Goal: Navigation & Orientation: Find specific page/section

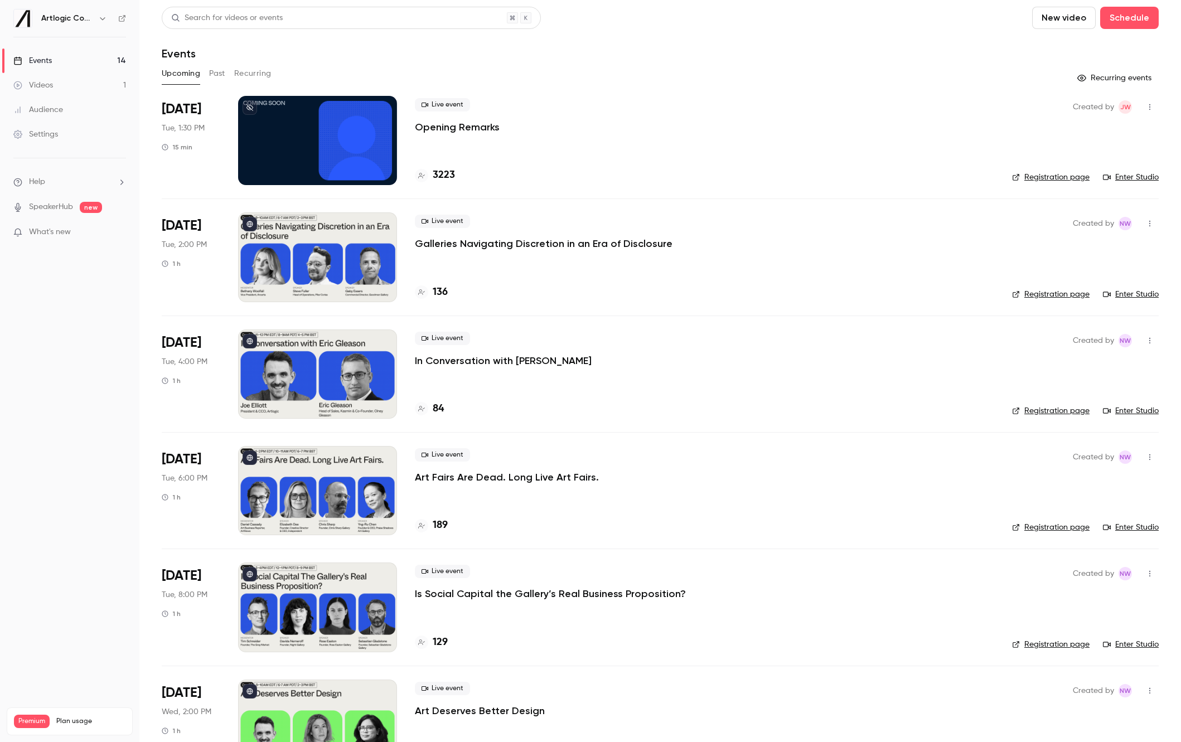
click at [85, 19] on h6 "Artlogic Connect 2025" at bounding box center [67, 18] width 52 height 11
click at [98, 19] on button "button" at bounding box center [102, 18] width 13 height 13
click at [107, 284] on div at bounding box center [590, 371] width 1181 height 742
click at [78, 132] on link "Settings" at bounding box center [69, 134] width 139 height 25
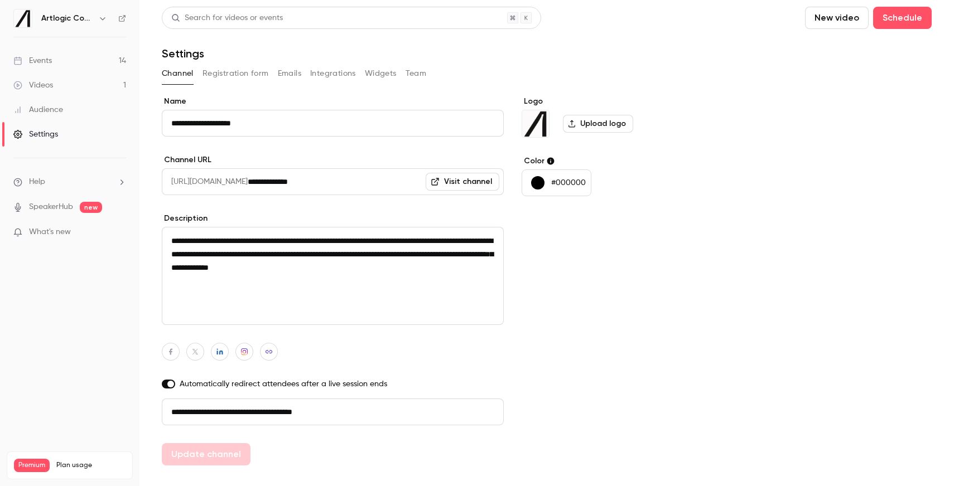
click at [244, 73] on button "Registration form" at bounding box center [235, 74] width 66 height 18
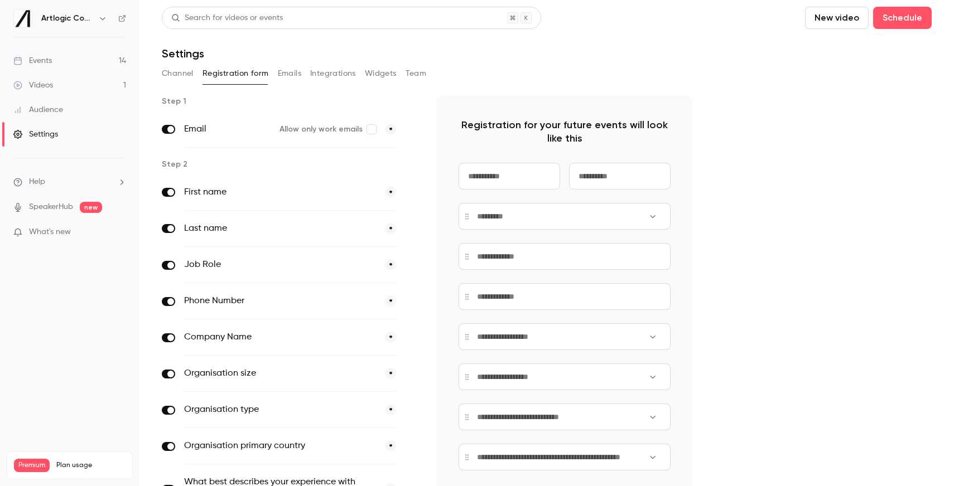
scroll to position [113, 0]
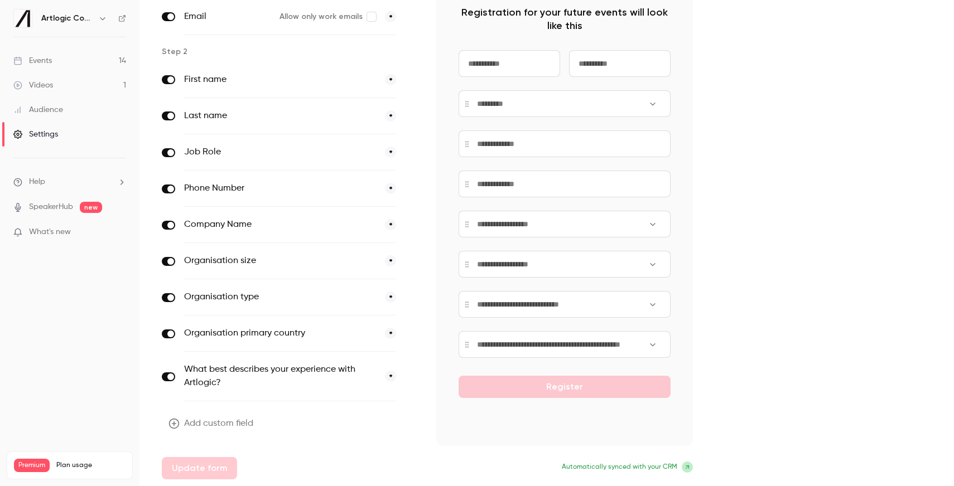
click at [698, 253] on div "Step 1 Email Allow only work emails * Step 2 First name * Last name * Job Role …" at bounding box center [547, 231] width 770 height 496
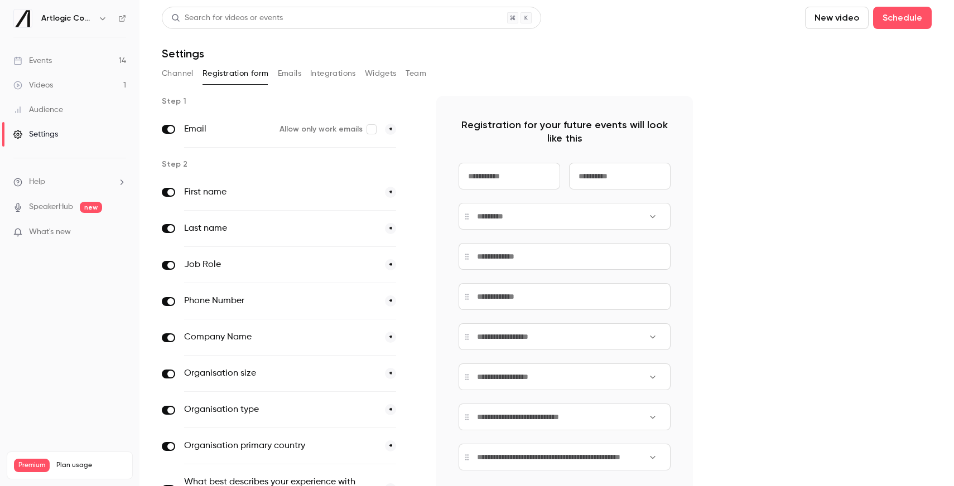
click at [303, 75] on div "Channel Registration form Emails Integrations Widgets Team" at bounding box center [547, 74] width 770 height 18
click at [287, 75] on button "Emails" at bounding box center [289, 74] width 23 height 18
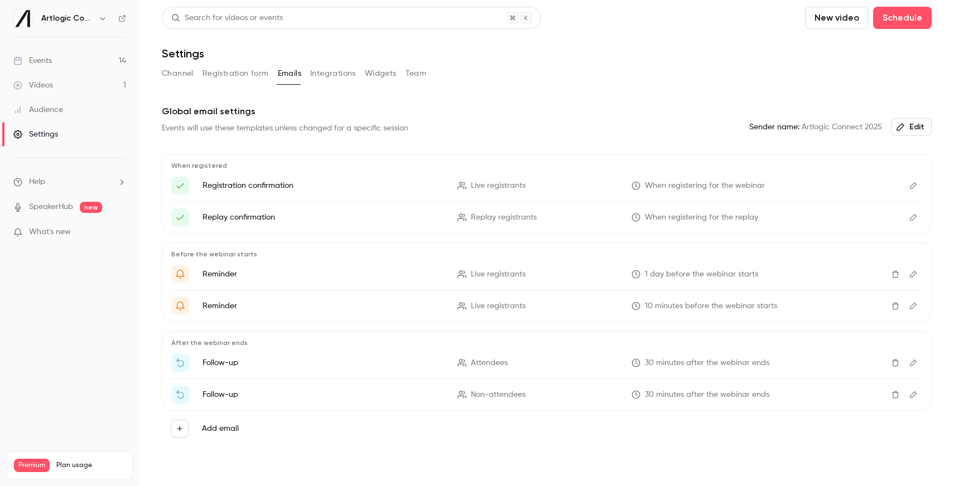
click at [347, 77] on button "Integrations" at bounding box center [333, 74] width 46 height 18
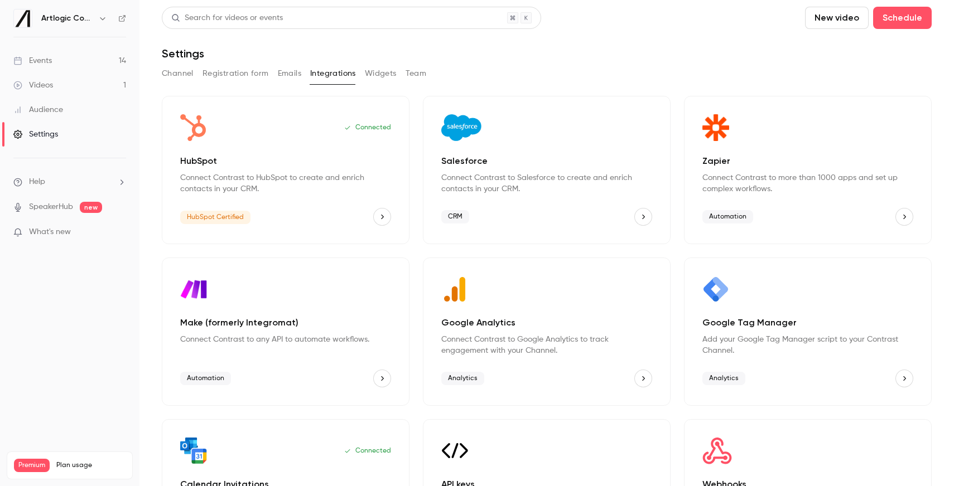
click at [377, 77] on button "Widgets" at bounding box center [381, 74] width 32 height 18
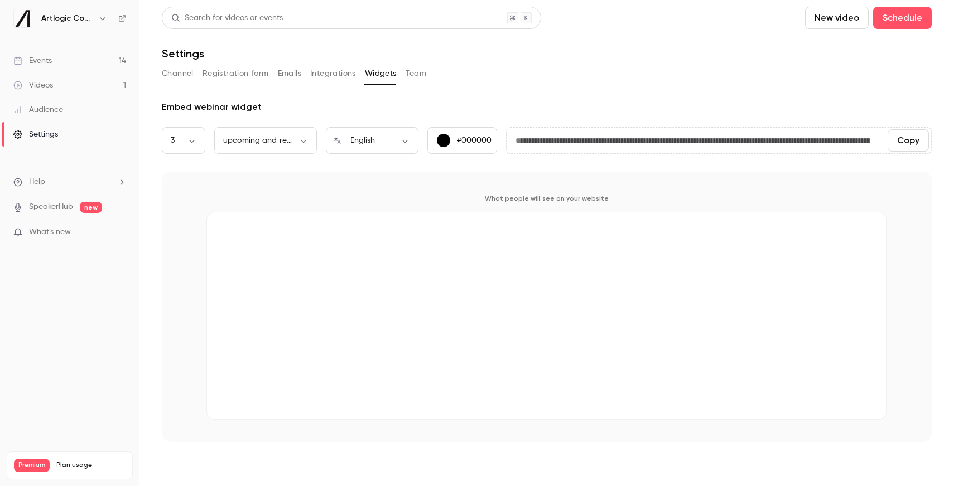
click at [411, 77] on button "Team" at bounding box center [416, 74] width 21 height 18
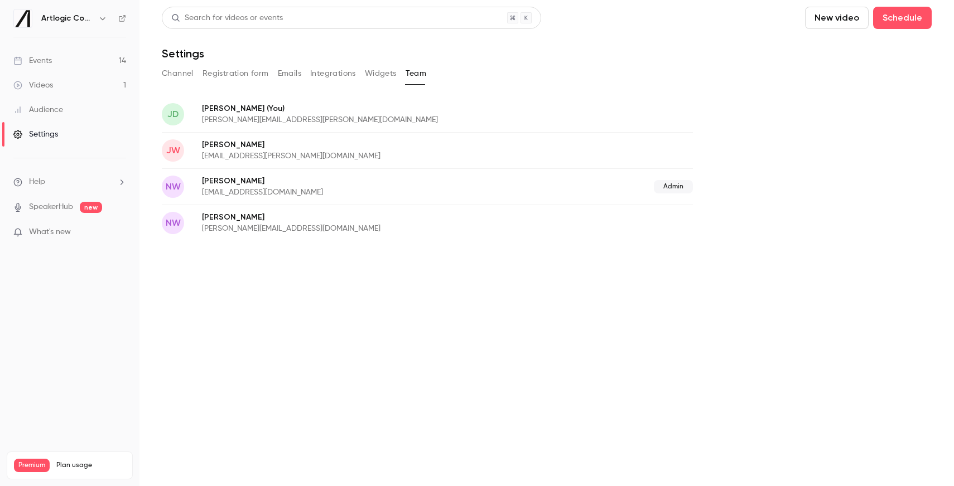
click at [171, 71] on button "Channel" at bounding box center [178, 74] width 32 height 18
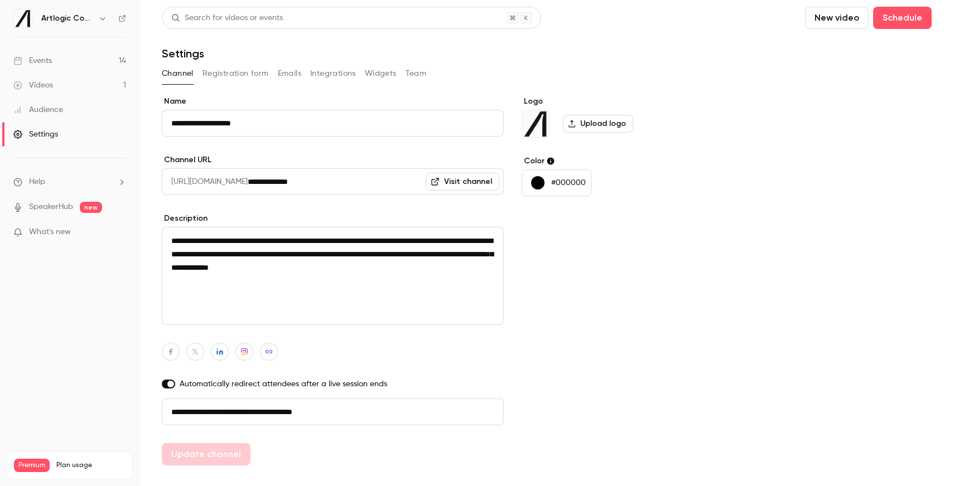
click at [40, 85] on div "Videos" at bounding box center [33, 85] width 40 height 11
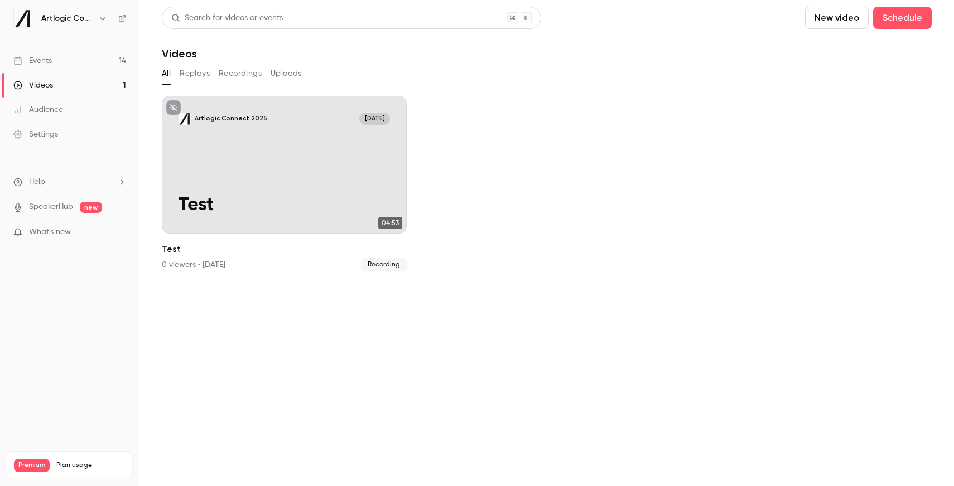
click at [43, 109] on div "Audience" at bounding box center [38, 109] width 50 height 11
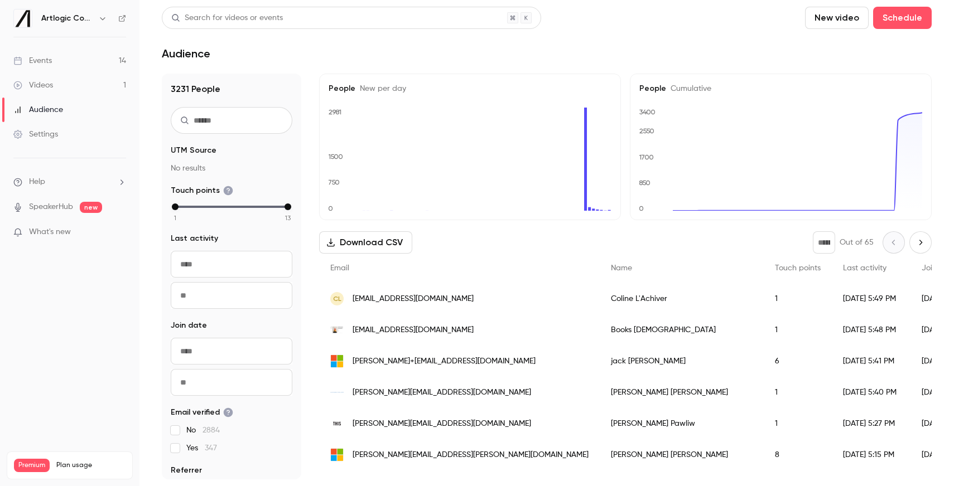
click at [40, 127] on link "Settings" at bounding box center [69, 134] width 139 height 25
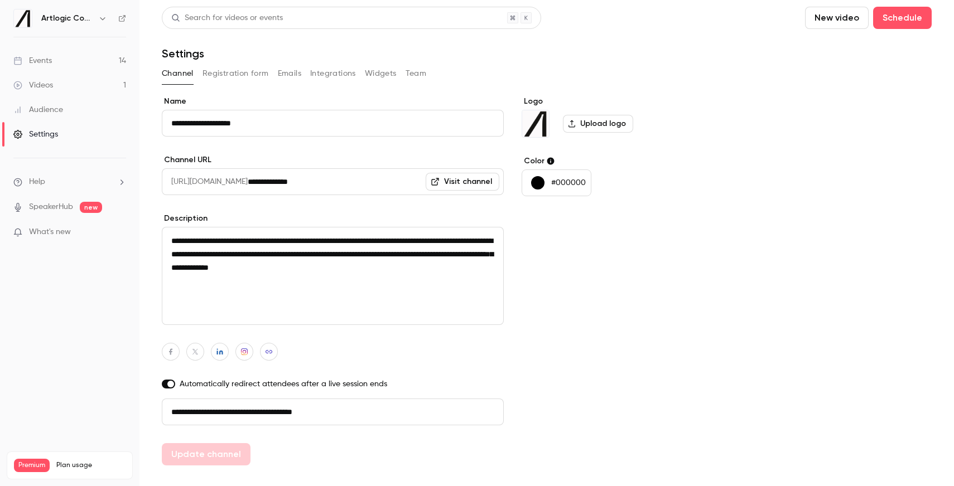
click at [410, 78] on button "Team" at bounding box center [416, 74] width 21 height 18
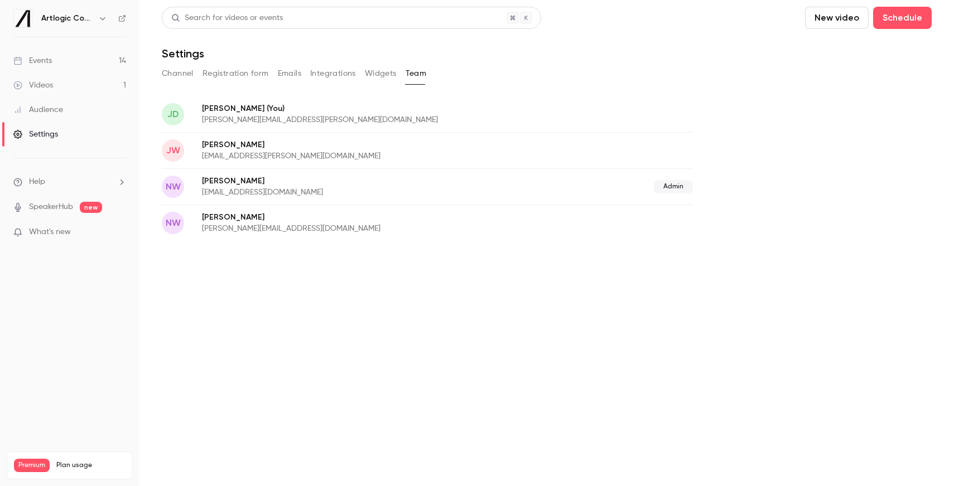
click at [393, 77] on button "Widgets" at bounding box center [381, 74] width 32 height 18
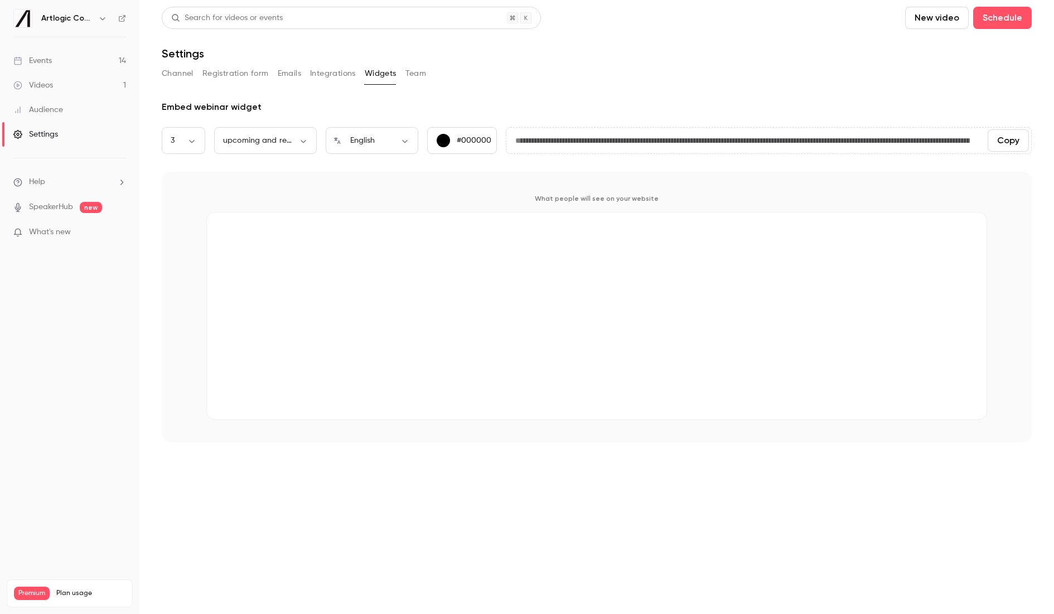
click at [85, 59] on link "Events 14" at bounding box center [69, 61] width 139 height 25
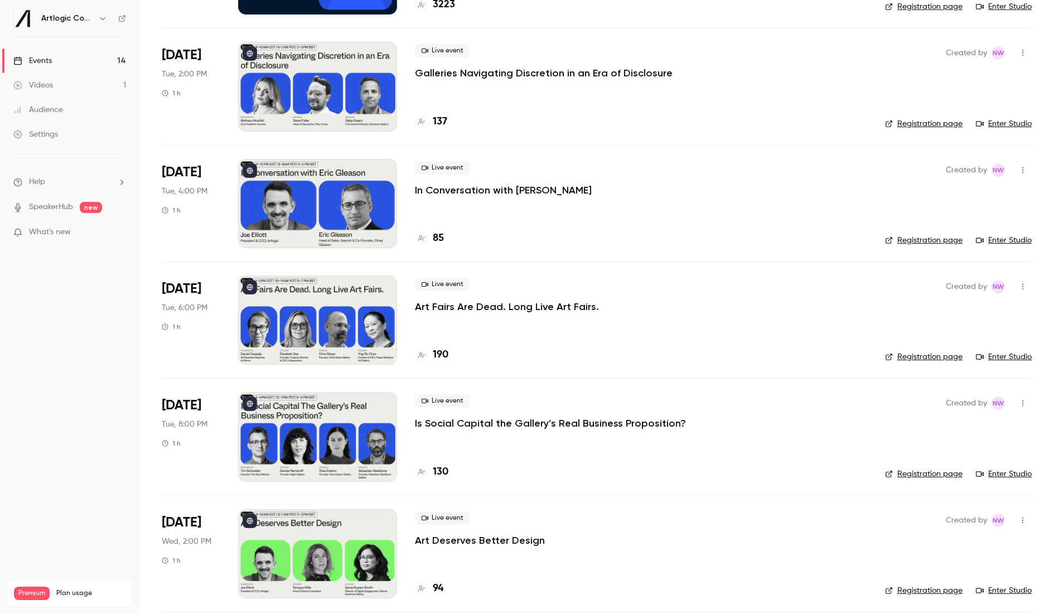
scroll to position [111, 0]
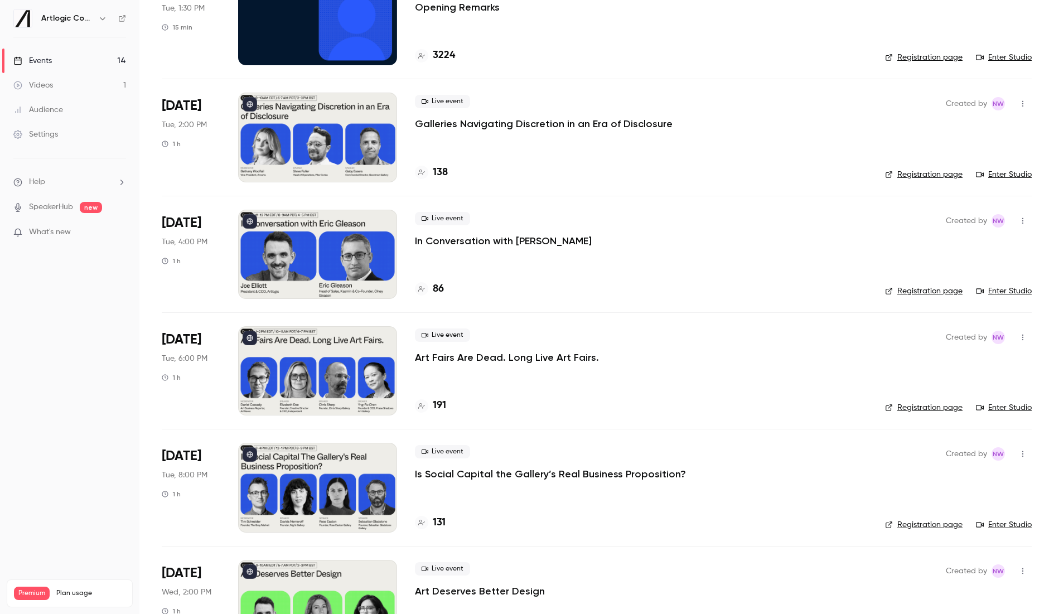
scroll to position [90, 0]
